Goal: Navigation & Orientation: Find specific page/section

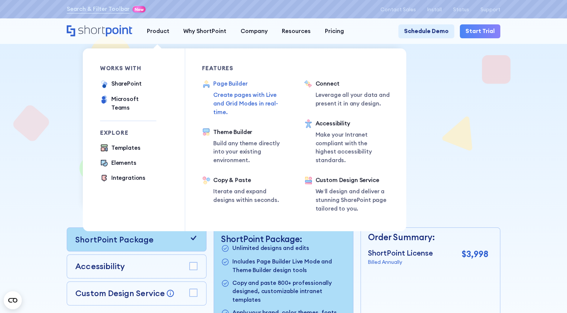
click at [244, 99] on p "Create pages with Live and Grid Modes in real-time." at bounding box center [250, 103] width 75 height 25
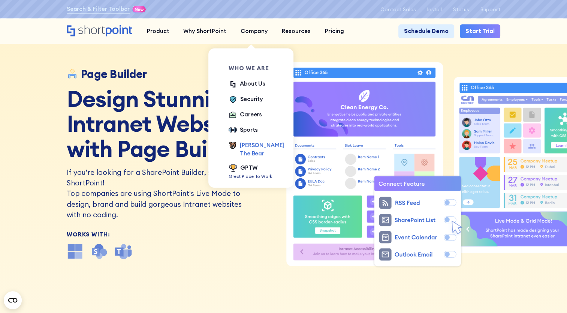
click at [252, 145] on div "[PERSON_NAME] The Bear" at bounding box center [262, 149] width 44 height 17
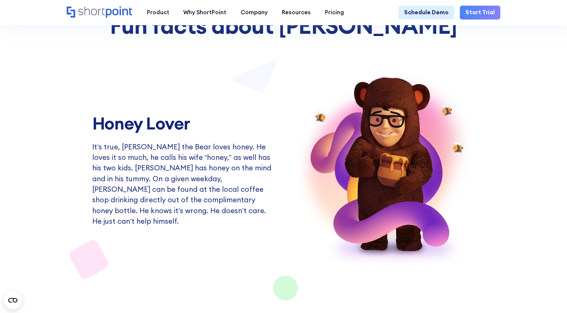
scroll to position [930, 0]
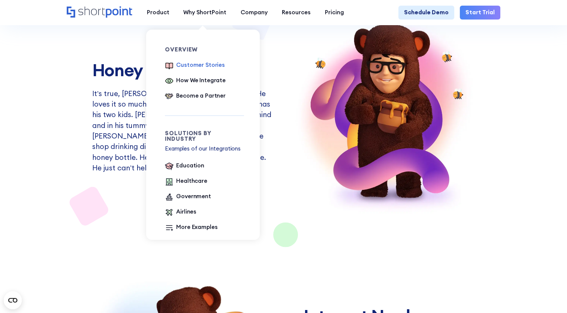
click at [194, 64] on div "Customer Stories" at bounding box center [200, 65] width 49 height 9
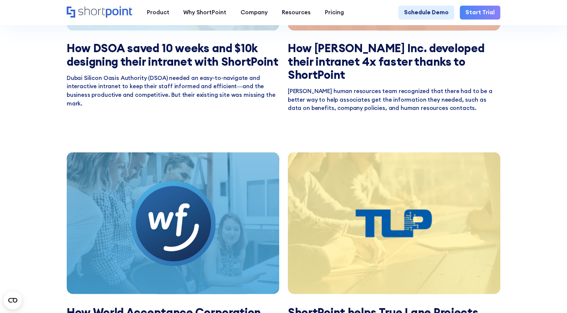
scroll to position [1275, 0]
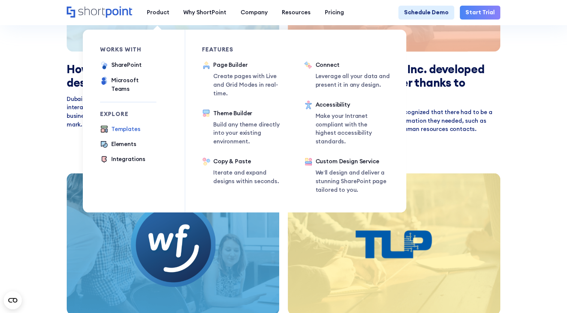
click at [126, 125] on div "Templates" at bounding box center [125, 129] width 29 height 9
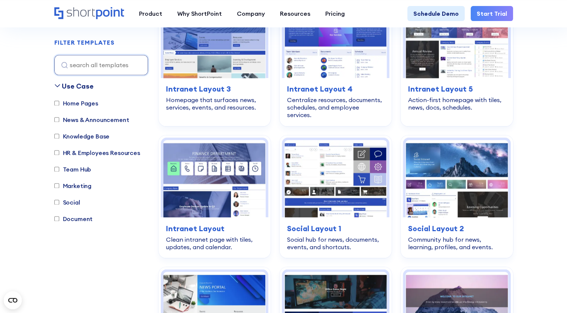
scroll to position [1200, 0]
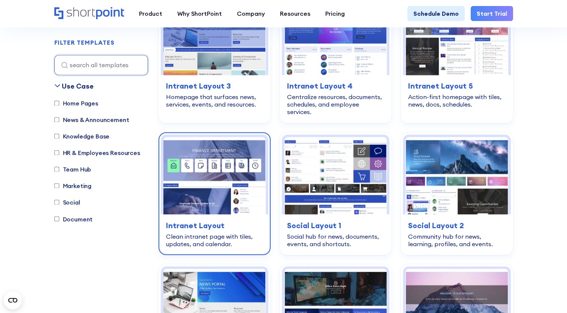
click at [216, 160] on img at bounding box center [214, 175] width 102 height 77
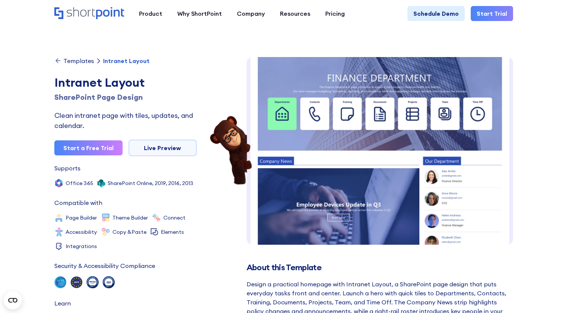
click at [103, 11] on icon "Home" at bounding box center [89, 13] width 70 height 12
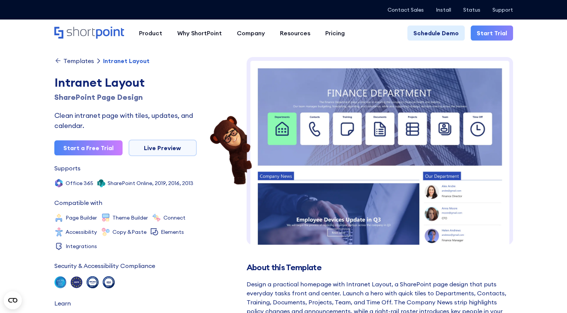
click at [101, 32] on icon "Home" at bounding box center [110, 33] width 28 height 12
